Goal: Task Accomplishment & Management: Manage account settings

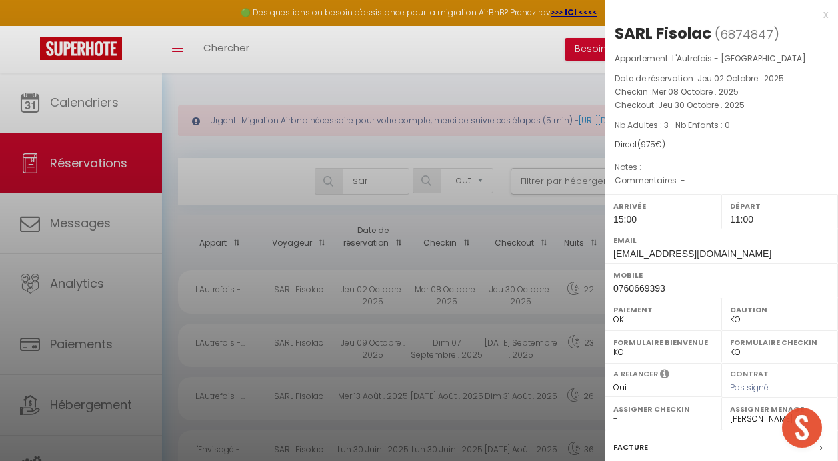
select select "not_cancelled"
select select "KO"
select select "0"
select select "46264"
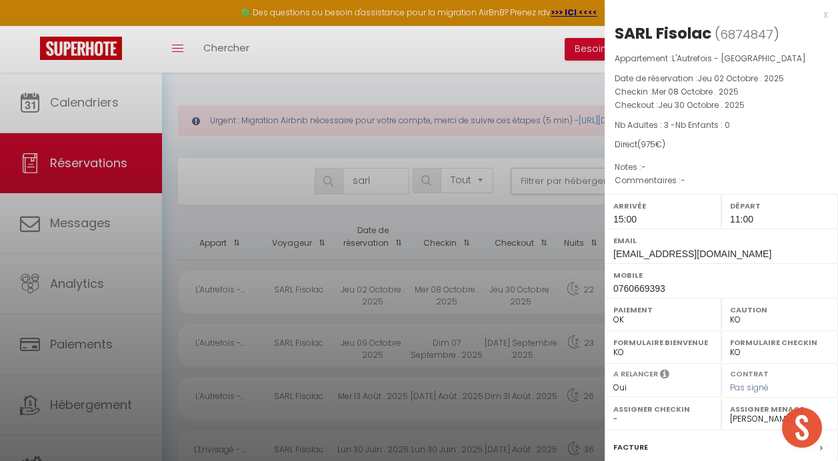
click at [375, 176] on div at bounding box center [419, 230] width 838 height 461
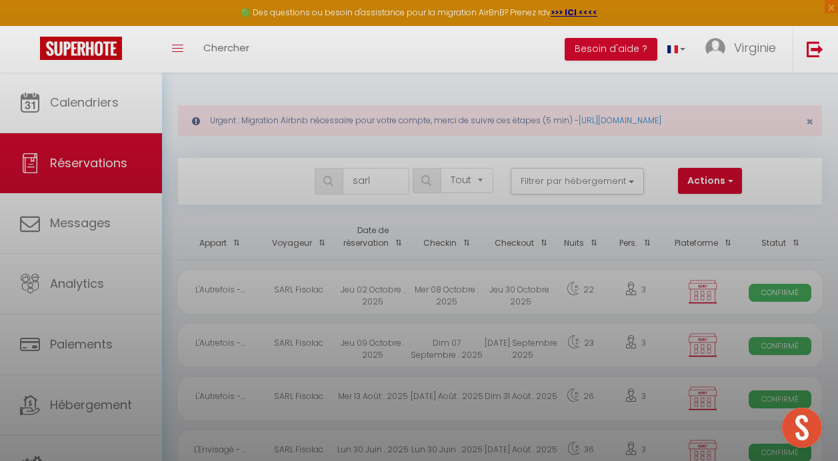
click at [375, 176] on div at bounding box center [419, 230] width 838 height 461
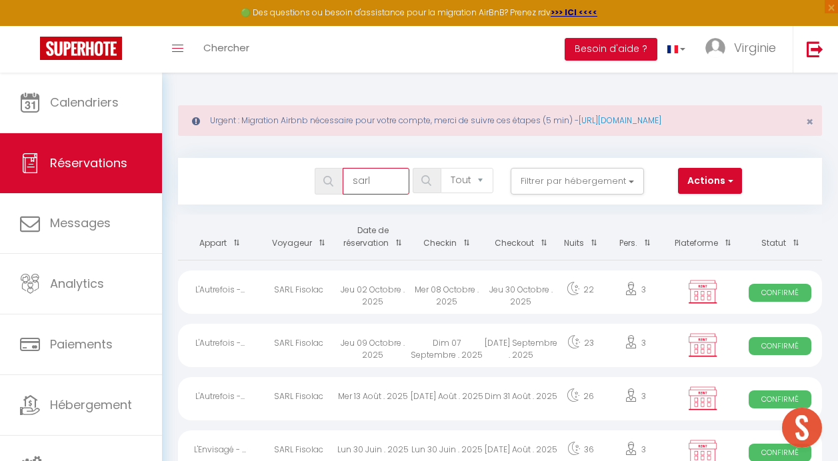
click at [379, 179] on input "sarl" at bounding box center [376, 181] width 67 height 27
type input "[PERSON_NAME]"
click at [332, 178] on img at bounding box center [328, 181] width 10 height 11
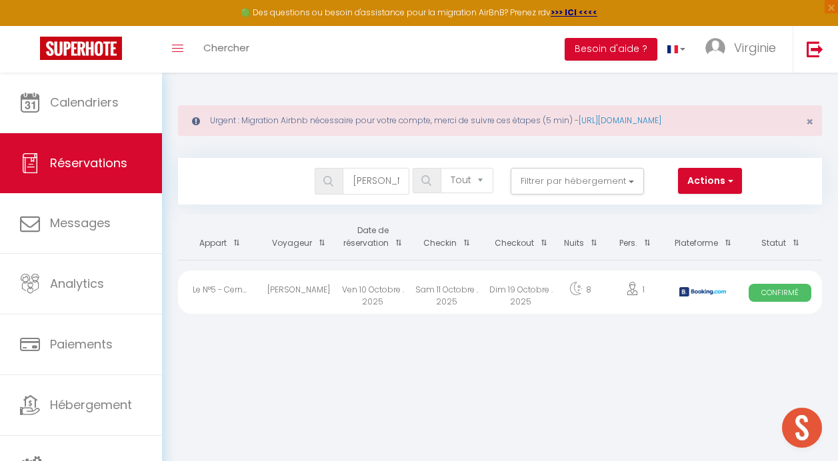
click at [372, 301] on div "Ven 10 Octobre . 2025" at bounding box center [373, 292] width 74 height 43
select select "36175"
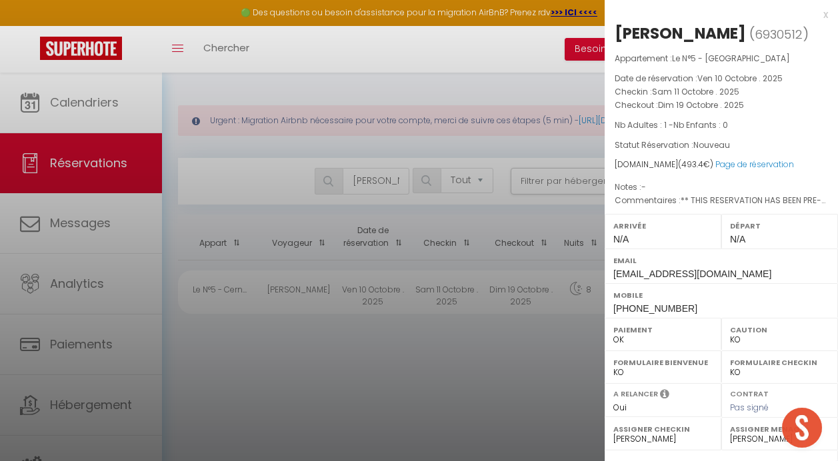
click at [117, 116] on div at bounding box center [419, 230] width 838 height 461
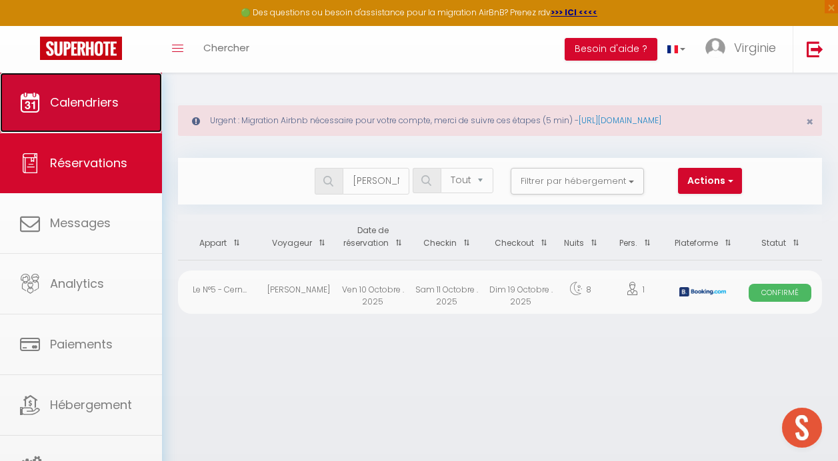
click at [111, 109] on span "Calendriers" at bounding box center [84, 102] width 69 height 17
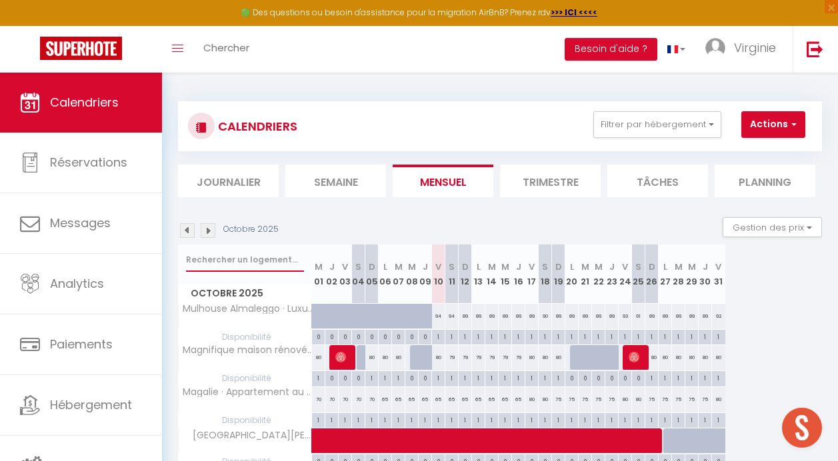
click at [259, 264] on input "text" at bounding box center [245, 260] width 118 height 24
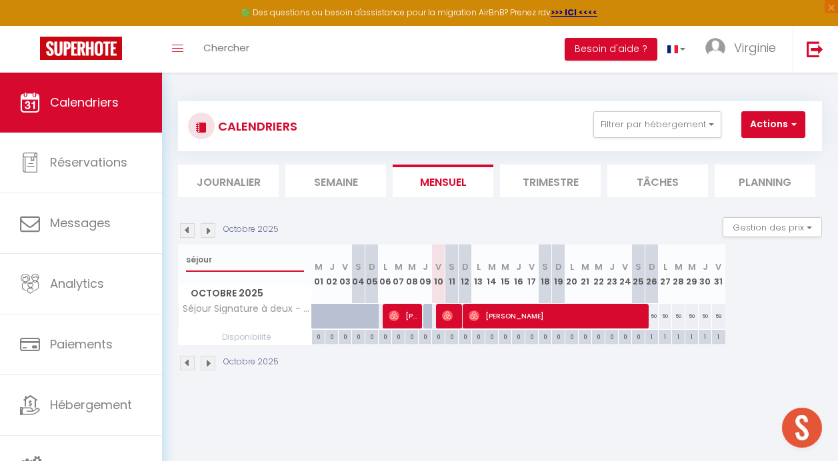
type input "séjour"
click at [414, 315] on span "[PERSON_NAME]" at bounding box center [404, 315] width 31 height 25
select select "OK"
select select "0"
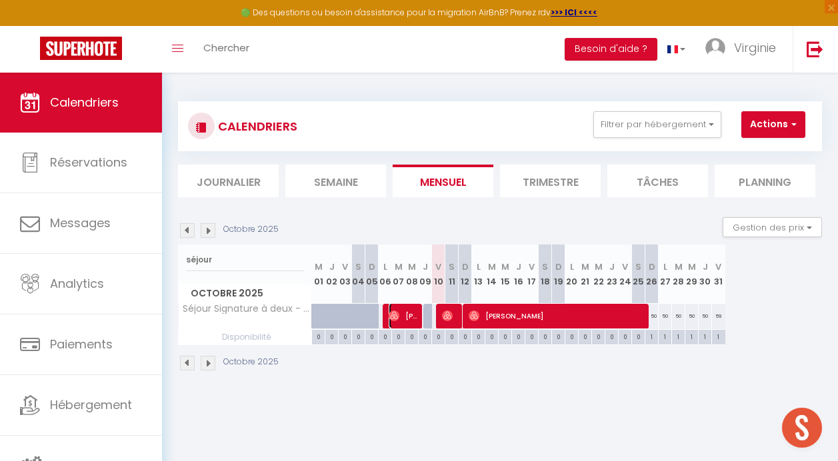
select select "0"
select select "1"
select select
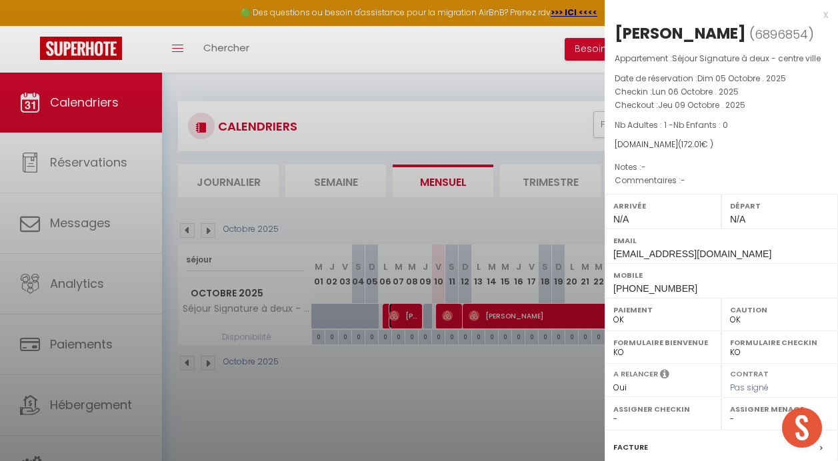
select select "36925"
select select "46777"
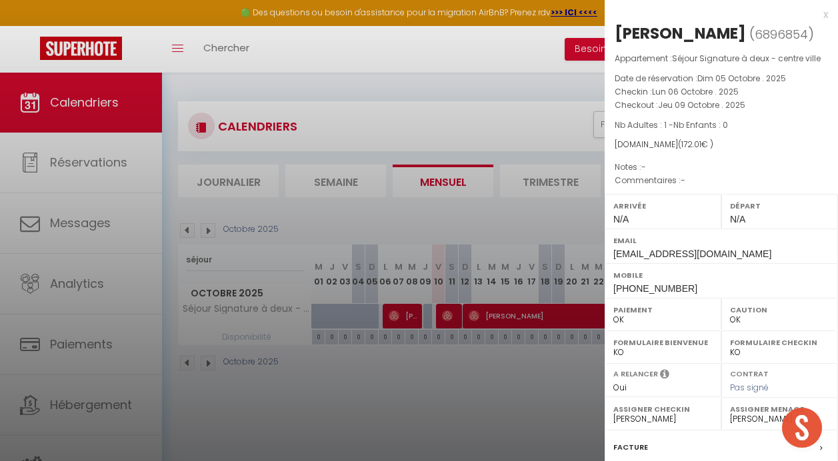
click at [428, 385] on div at bounding box center [419, 230] width 838 height 461
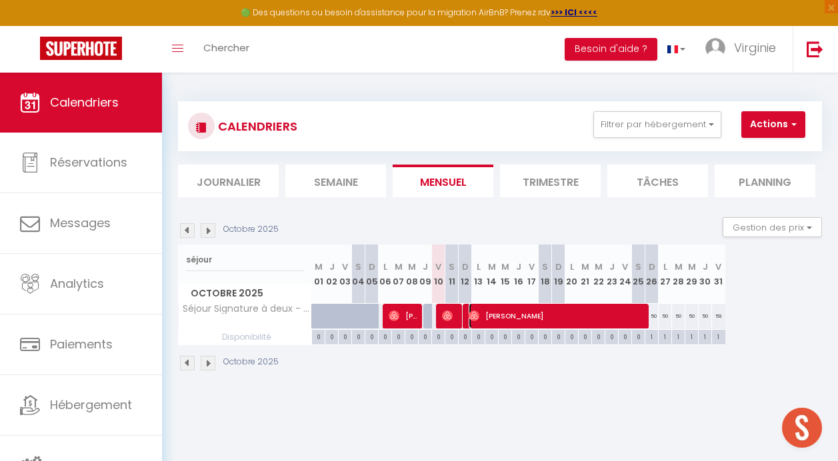
click at [523, 316] on span "[PERSON_NAME]" at bounding box center [558, 315] width 178 height 25
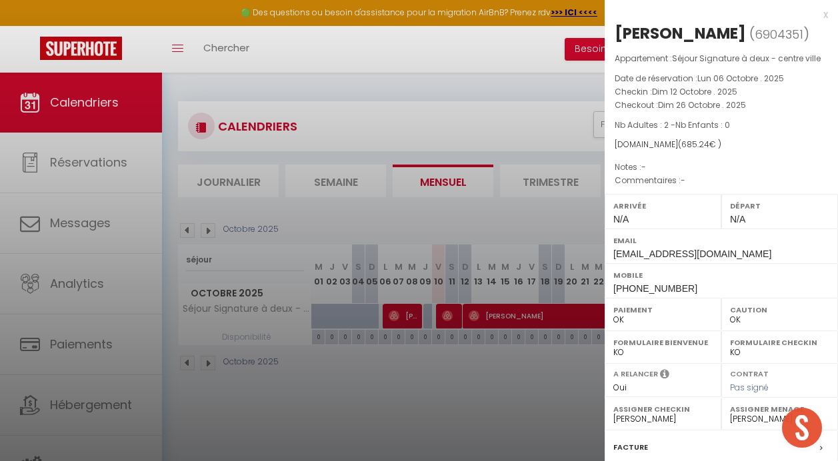
click at [453, 318] on div at bounding box center [419, 230] width 838 height 461
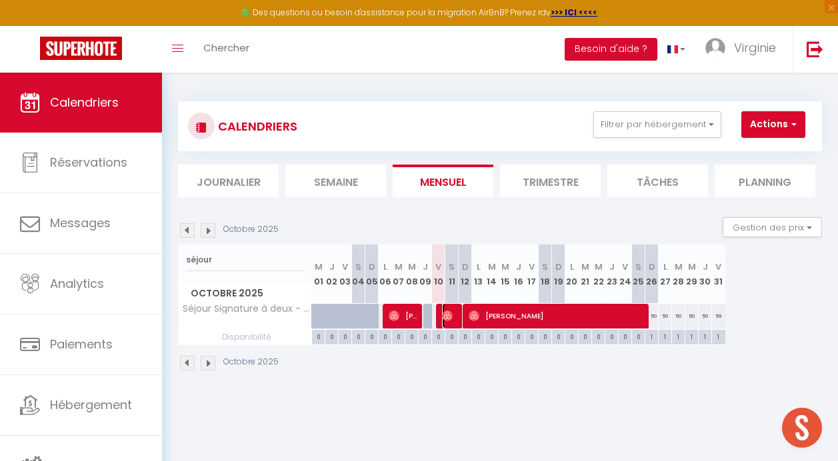
click at [451, 311] on img at bounding box center [447, 316] width 11 height 11
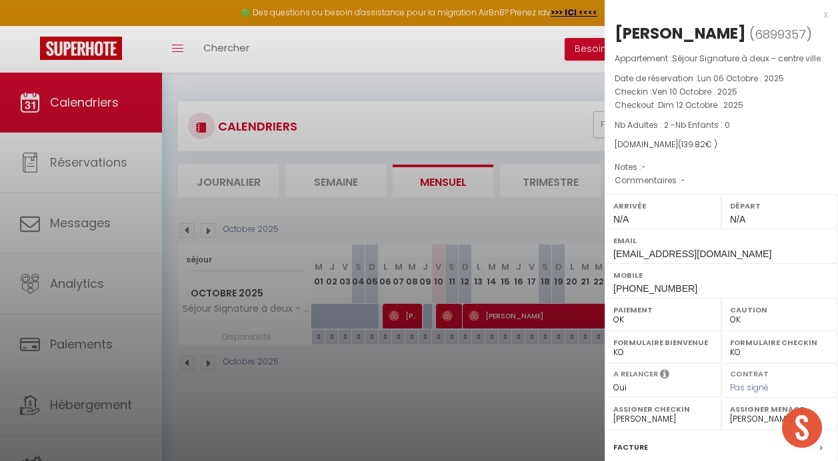
click at [415, 374] on div at bounding box center [419, 230] width 838 height 461
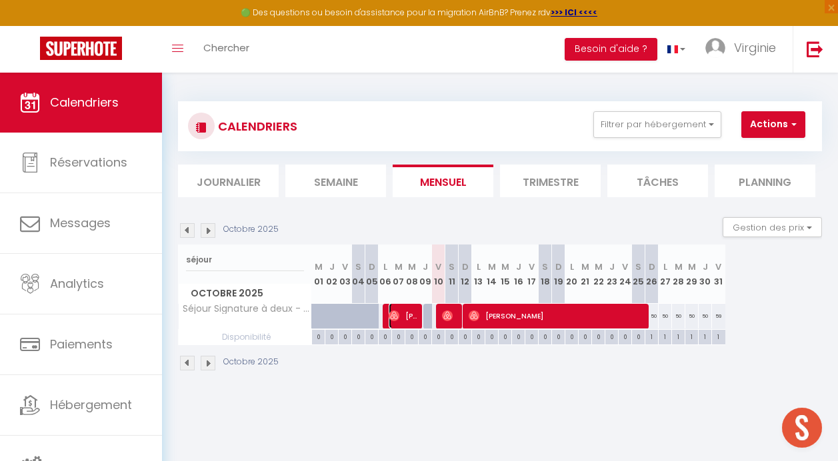
click at [398, 318] on img at bounding box center [394, 316] width 11 height 11
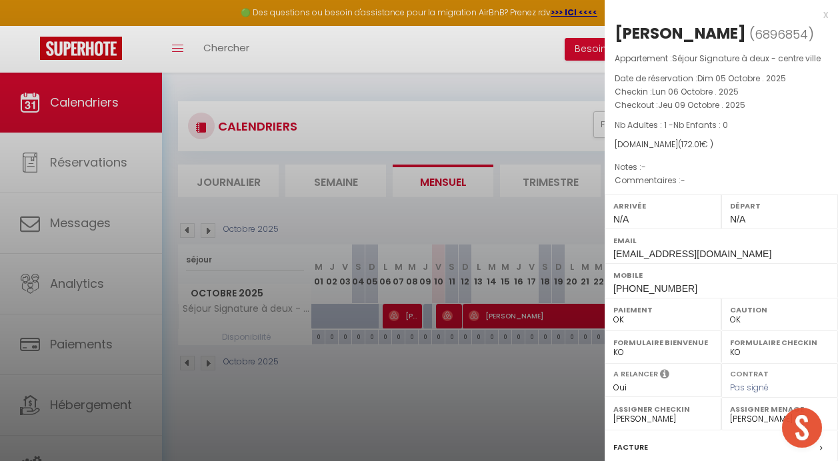
click at [243, 179] on div at bounding box center [419, 230] width 838 height 461
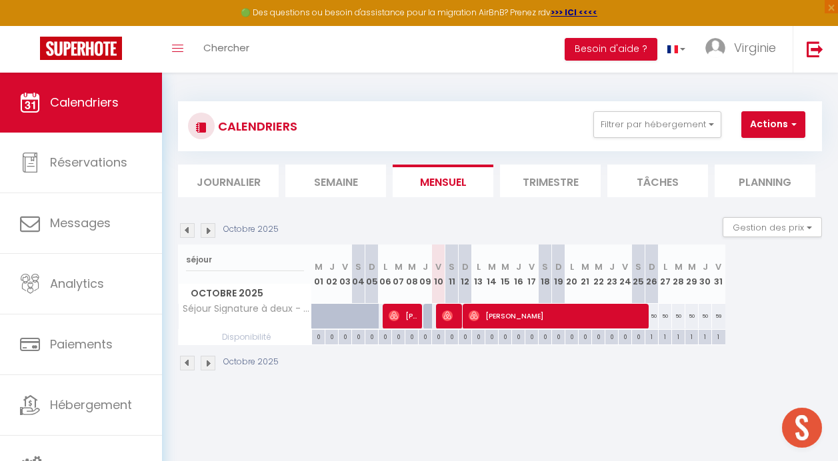
click at [243, 179] on body "🟢 Des questions ou besoin d'assistance pour la migration AirBnB? Prenez rdv >>>…" at bounding box center [419, 303] width 838 height 461
click at [243, 179] on li "Journalier" at bounding box center [228, 181] width 101 height 33
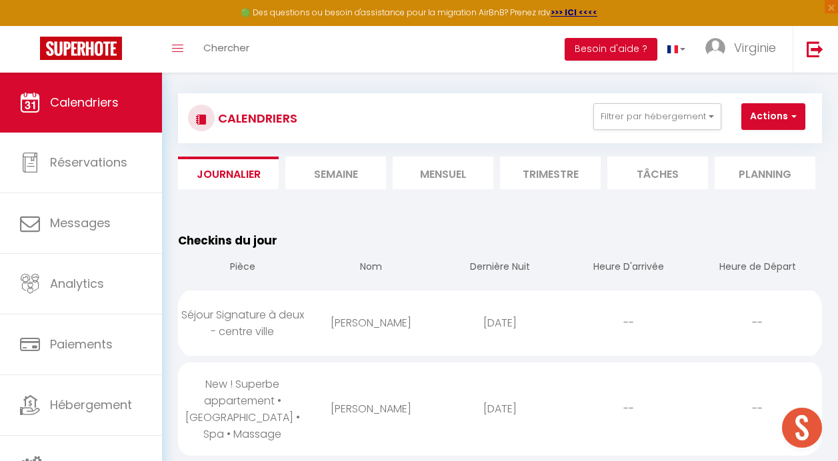
scroll to position [67, 0]
